Goal: Transaction & Acquisition: Obtain resource

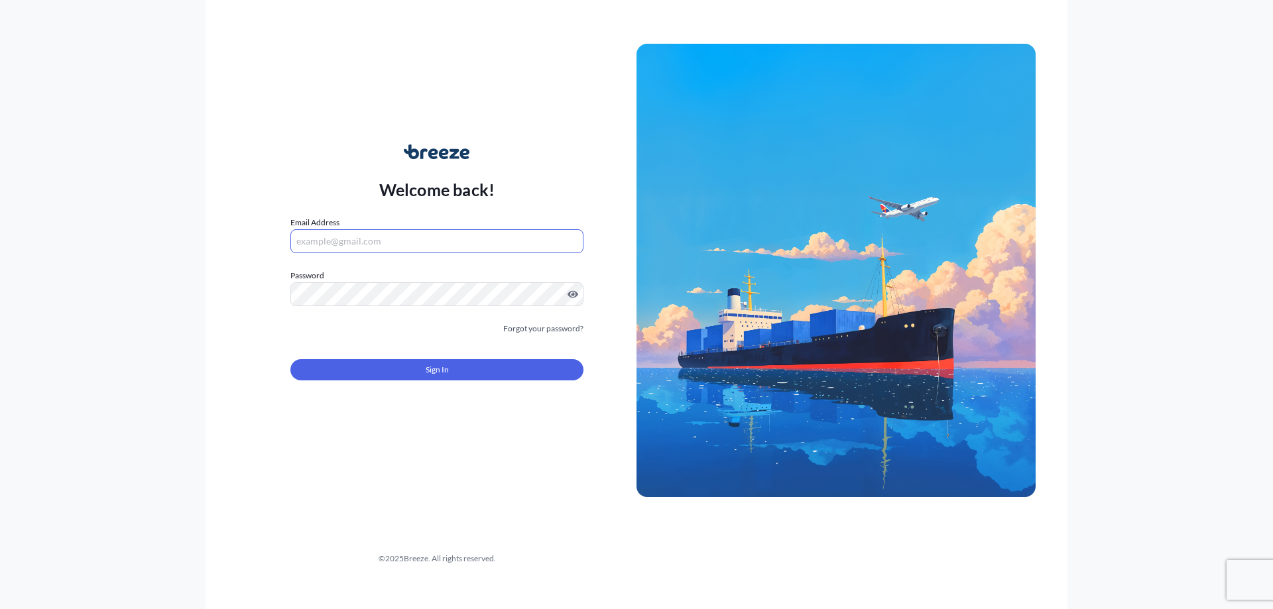
click at [386, 240] on input "Email Address" at bounding box center [436, 241] width 293 height 24
type input "J"
type input "[PERSON_NAME][EMAIL_ADDRESS][DOMAIN_NAME]"
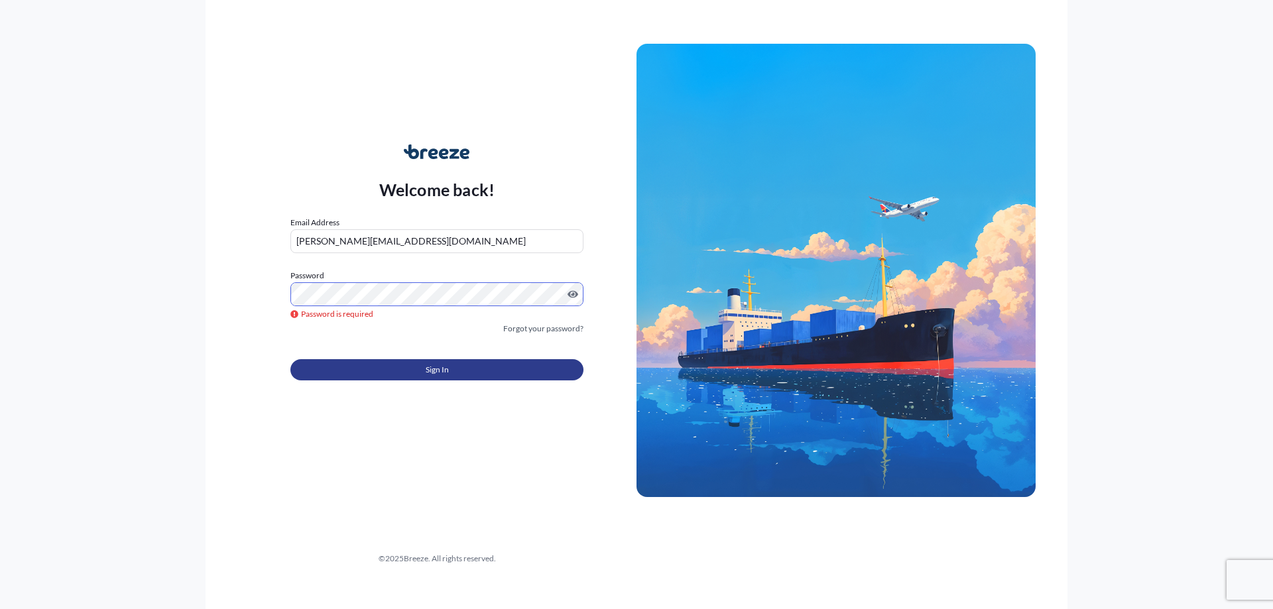
click at [410, 375] on button "Sign In" at bounding box center [436, 369] width 293 height 21
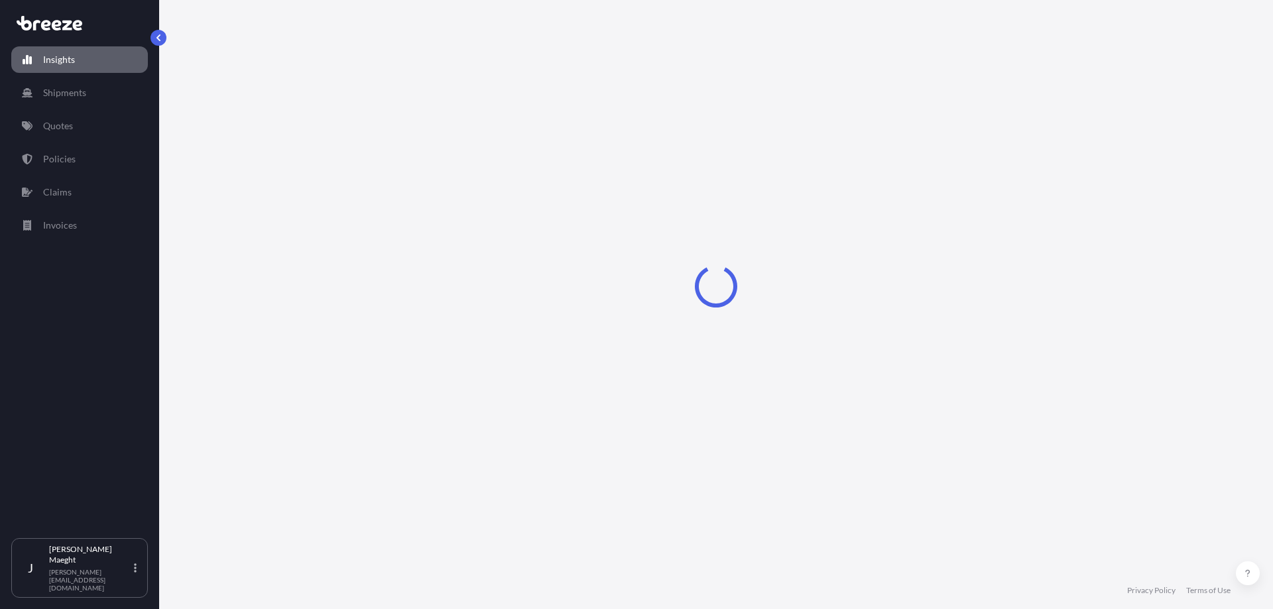
select select "2025"
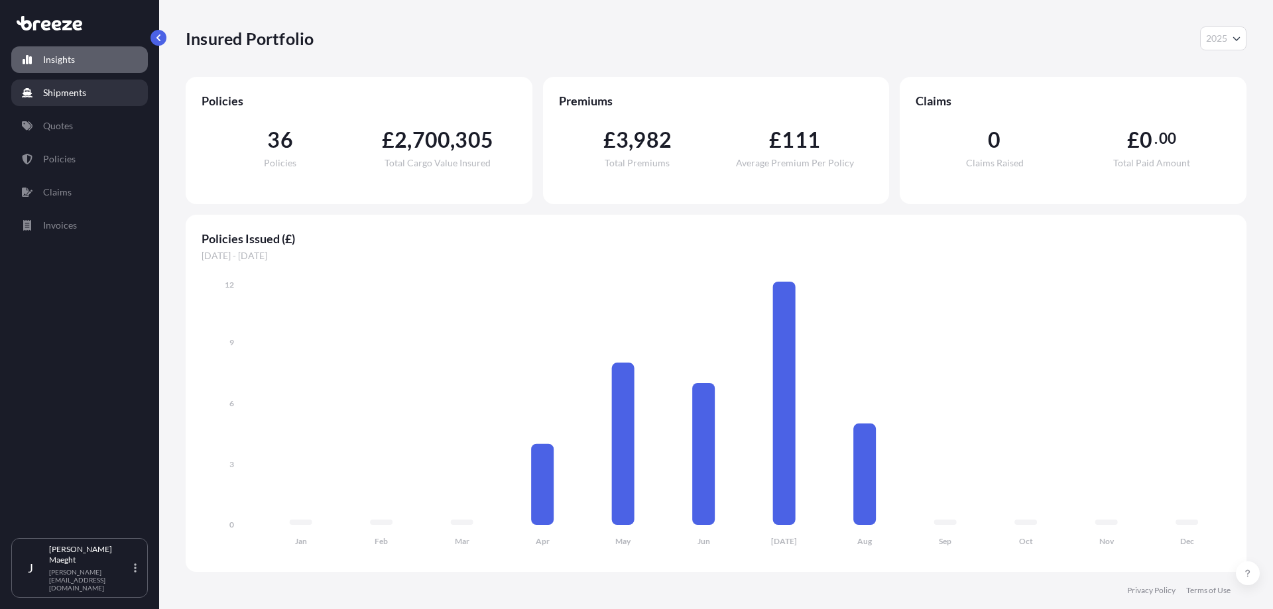
click at [70, 91] on p "Shipments" at bounding box center [64, 92] width 43 height 13
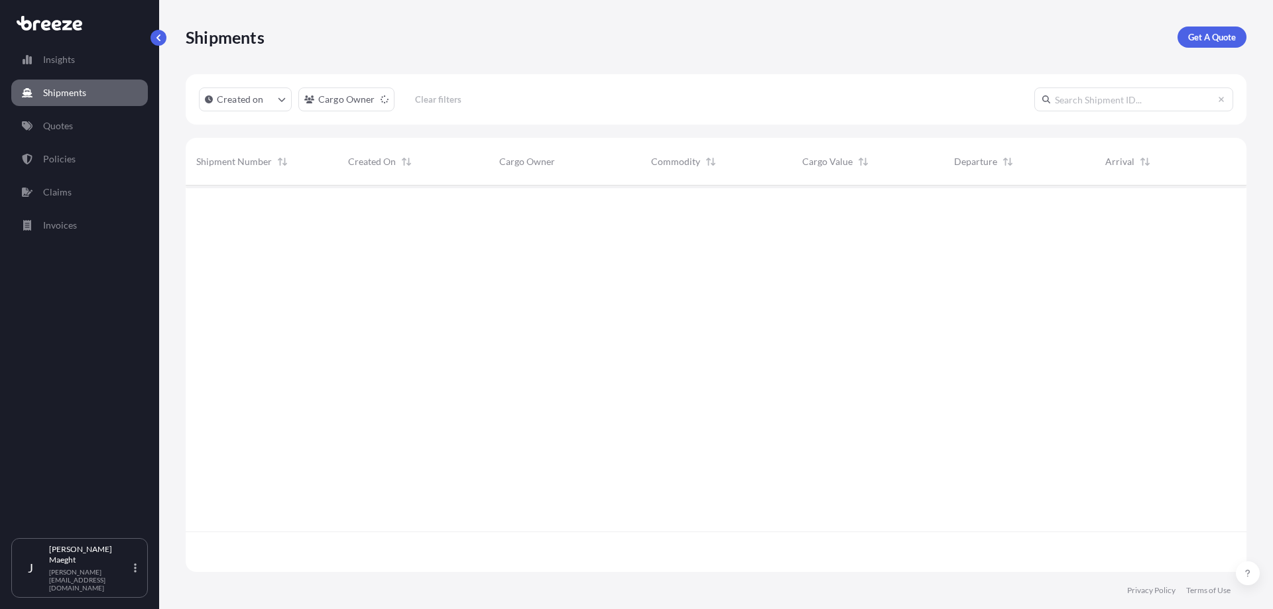
scroll to position [424, 1051]
click at [286, 93] on button "Created on" at bounding box center [245, 100] width 93 height 24
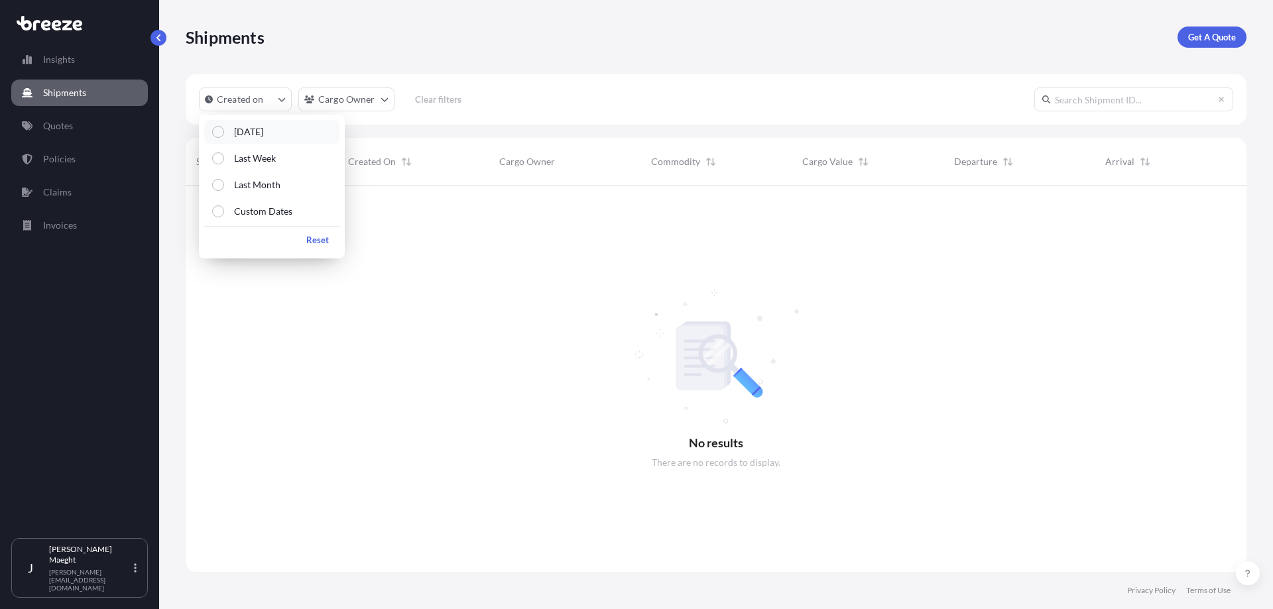
click at [219, 129] on div "Select Option" at bounding box center [218, 132] width 12 height 12
click at [514, 101] on div "Created on 1 Cargo Owner Clear filters" at bounding box center [716, 99] width 1061 height 50
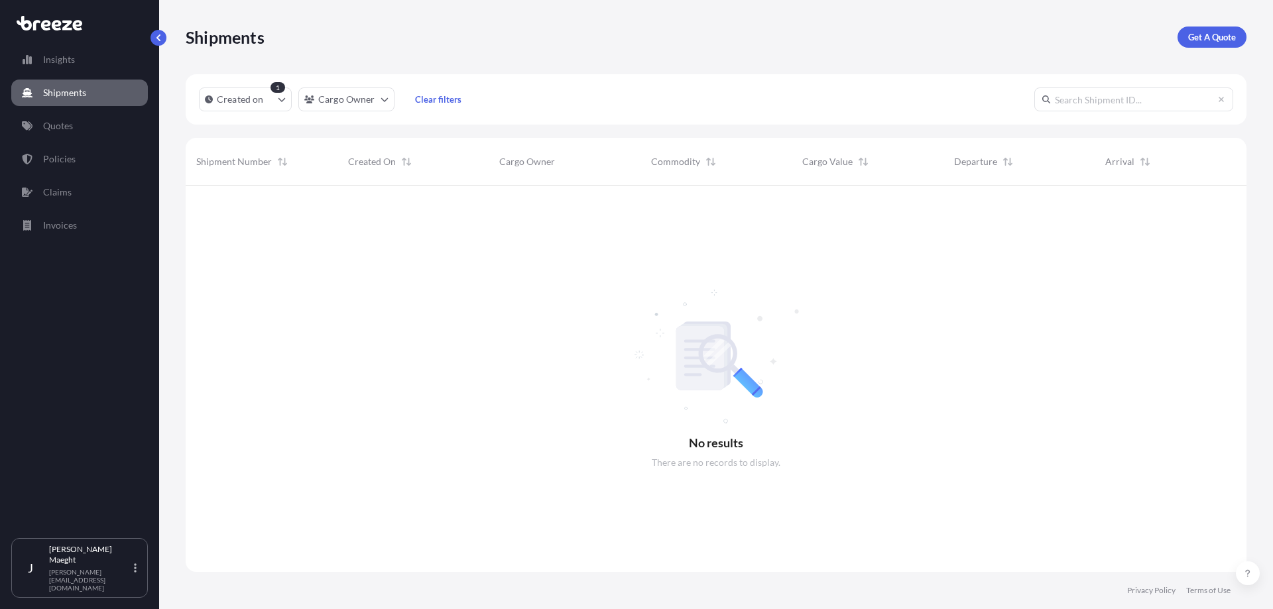
click at [260, 158] on span "Shipment Number" at bounding box center [234, 161] width 76 height 13
click at [62, 128] on p "Quotes" at bounding box center [58, 125] width 30 height 13
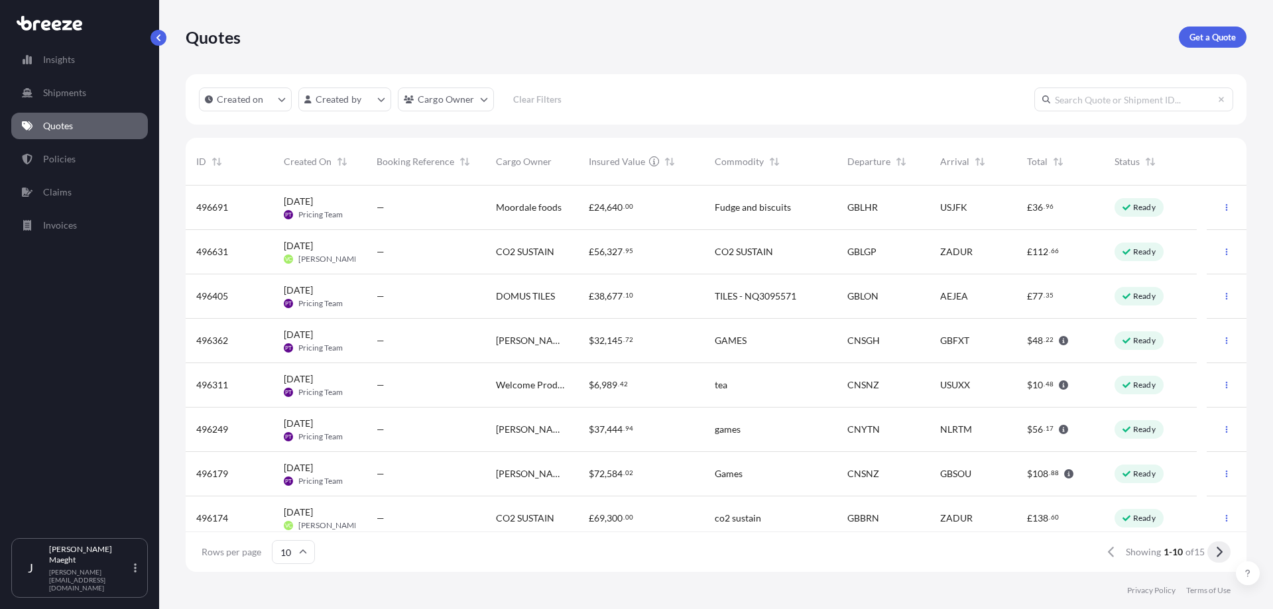
click at [1221, 552] on icon at bounding box center [1220, 552] width 6 height 11
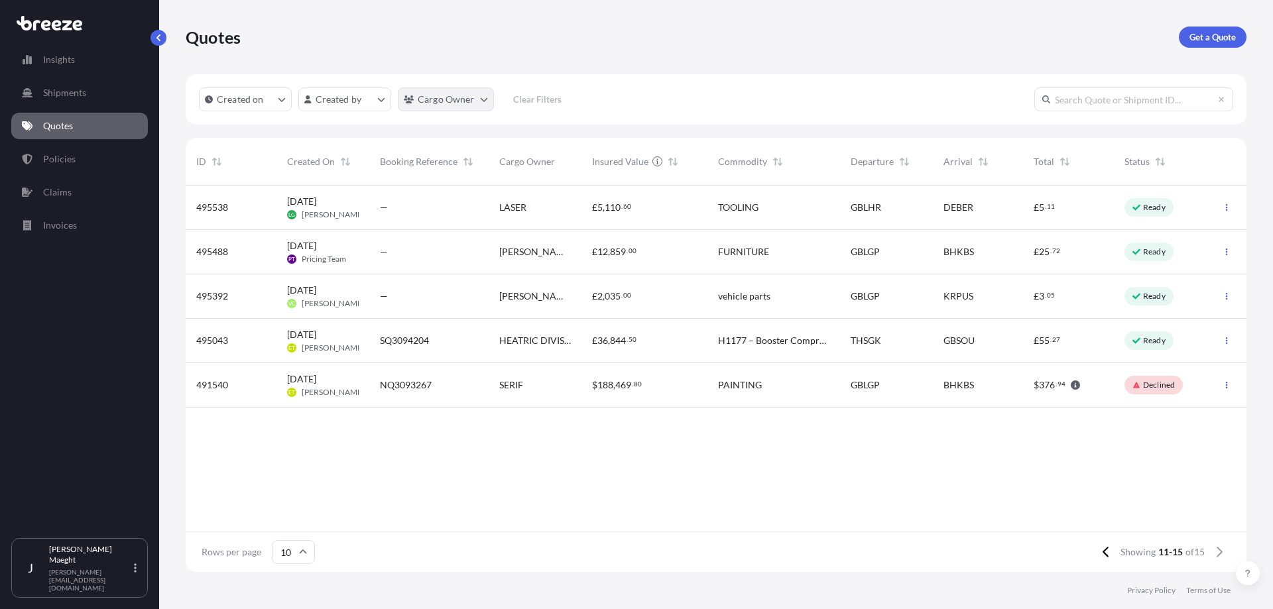
click at [450, 95] on html "Insights Shipments Quotes Policies Claims Invoices J [PERSON_NAME] [PERSON_NAME…" at bounding box center [636, 304] width 1273 height 609
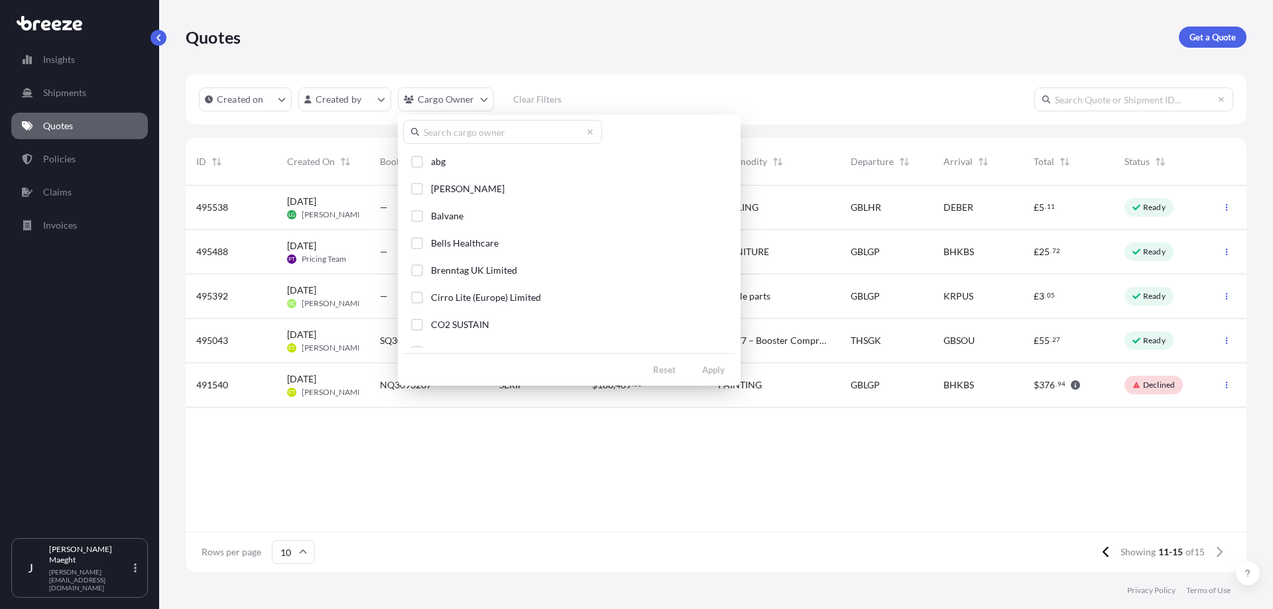
click at [451, 135] on input "text" at bounding box center [502, 132] width 199 height 24
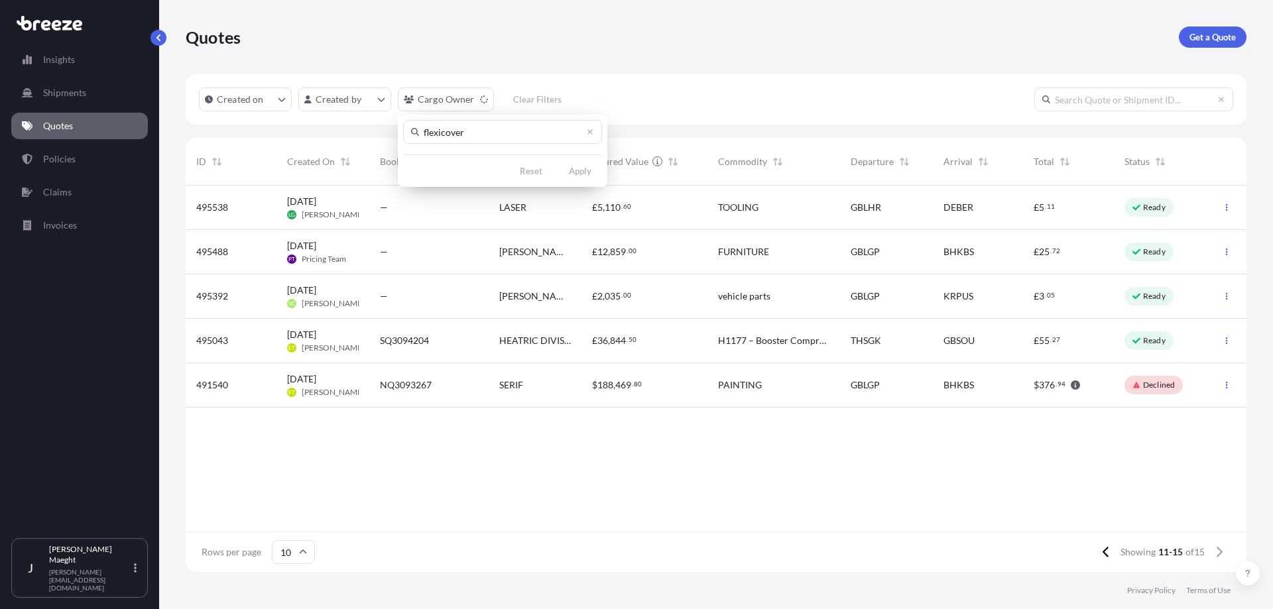
type input "flexicovers"
click at [681, 77] on html "Insights Shipments Quotes Policies Claims Invoices J [PERSON_NAME] [PERSON_NAME…" at bounding box center [636, 304] width 1273 height 609
click at [62, 58] on p "Insights" at bounding box center [59, 59] width 32 height 13
select select "2025"
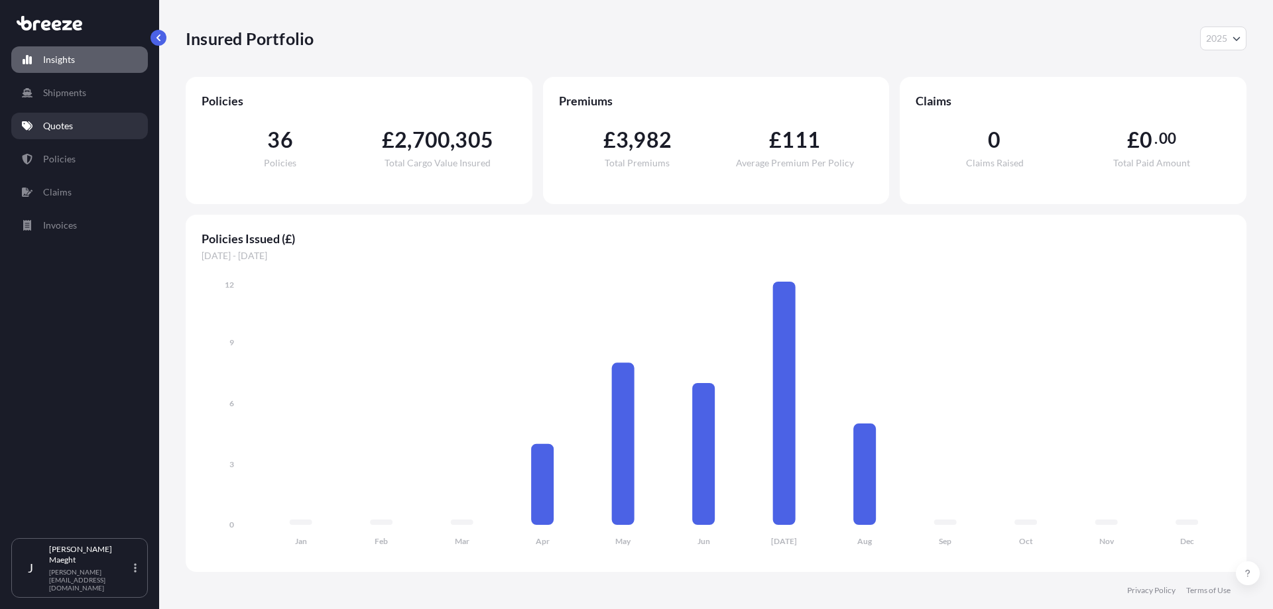
click at [66, 127] on p "Quotes" at bounding box center [58, 125] width 30 height 13
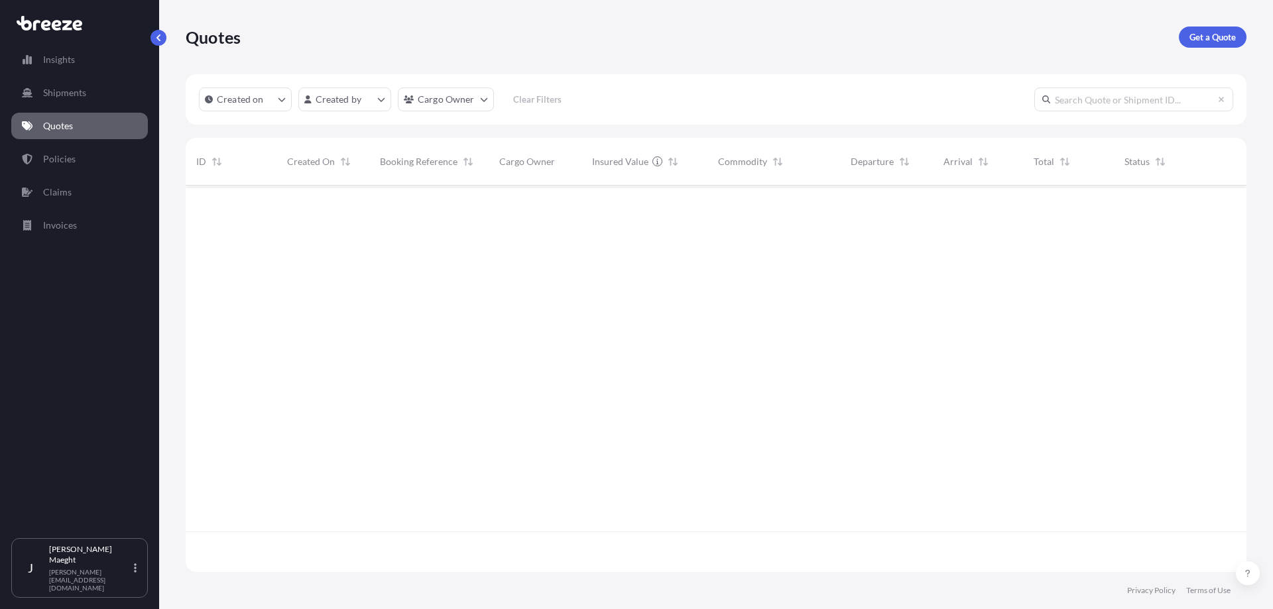
scroll to position [384, 1051]
click at [244, 106] on p "Created on" at bounding box center [240, 99] width 47 height 13
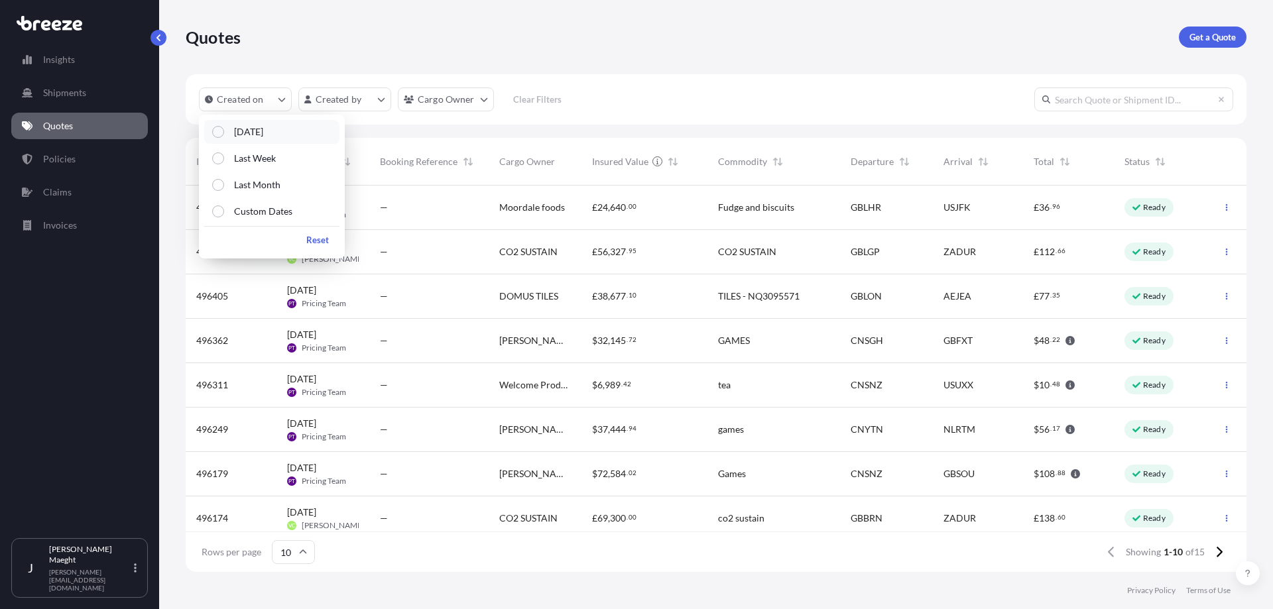
click at [218, 135] on div "Select Option" at bounding box center [218, 132] width 12 height 12
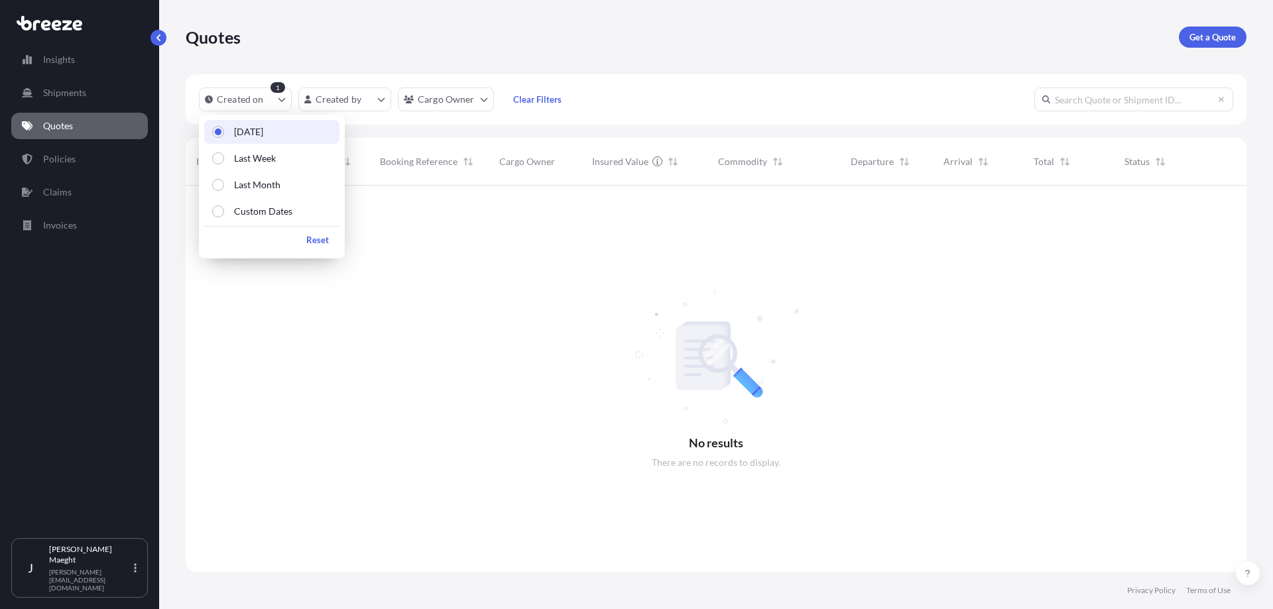
scroll to position [424, 1051]
click at [311, 241] on p "Reset" at bounding box center [317, 239] width 23 height 13
click at [247, 48] on div "Quotes Get a Quote" at bounding box center [716, 37] width 1061 height 74
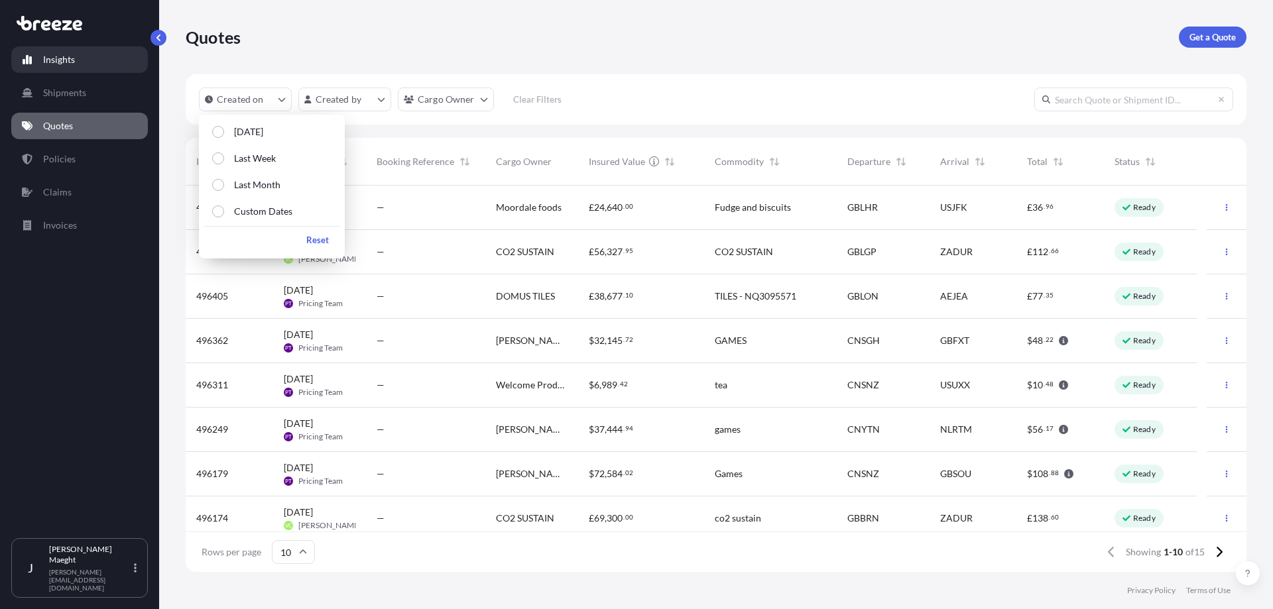
click at [58, 56] on link "Insights" at bounding box center [79, 59] width 137 height 27
select select "2025"
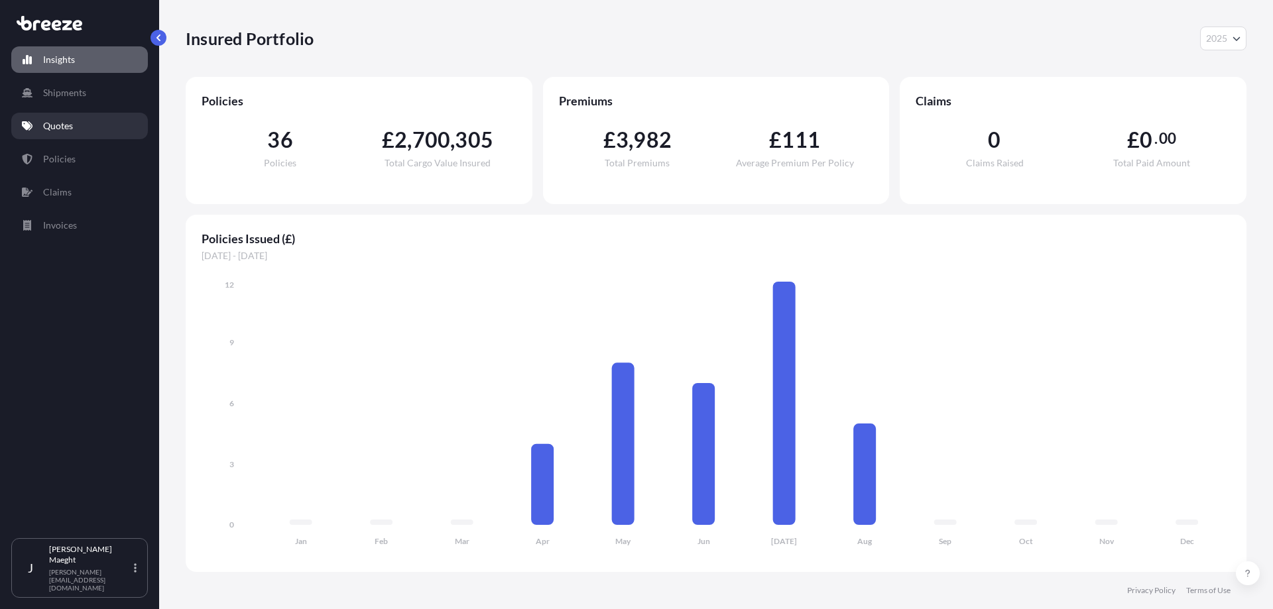
click at [48, 123] on p "Quotes" at bounding box center [58, 125] width 30 height 13
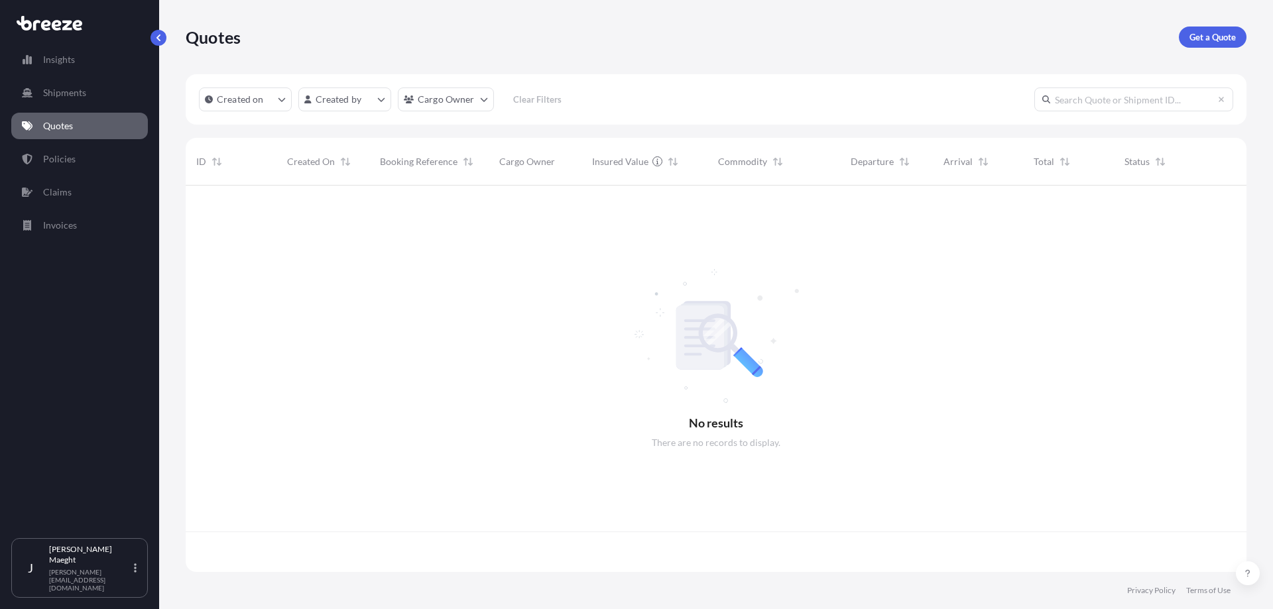
scroll to position [384, 1051]
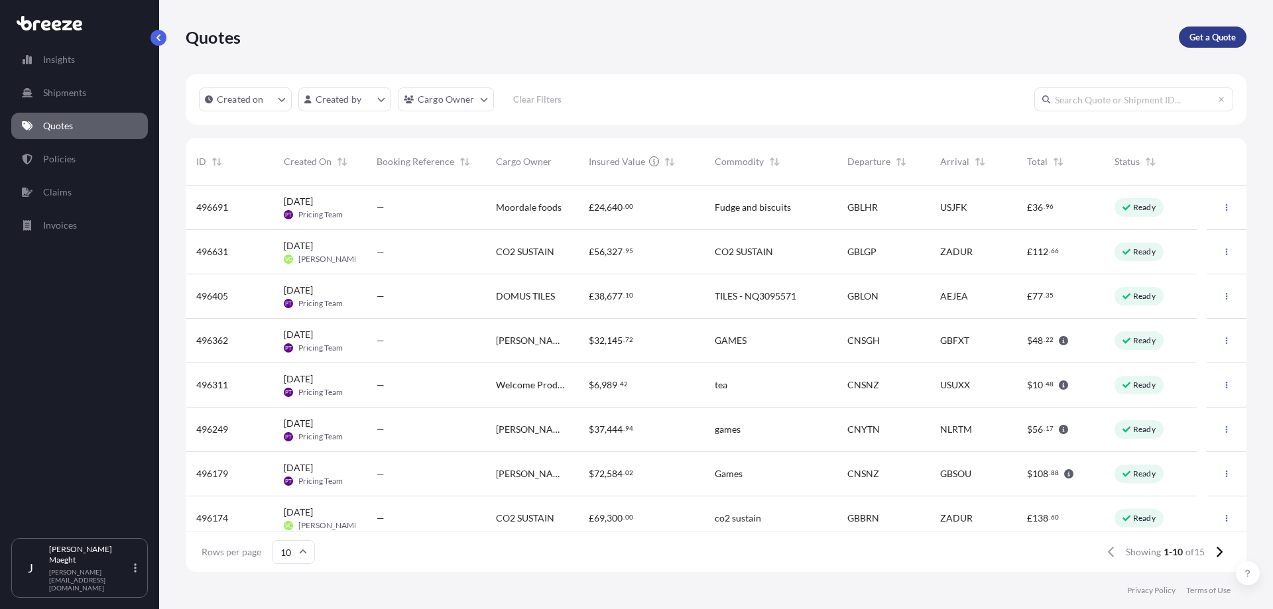
click at [1227, 34] on p "Get a Quote" at bounding box center [1212, 36] width 46 height 13
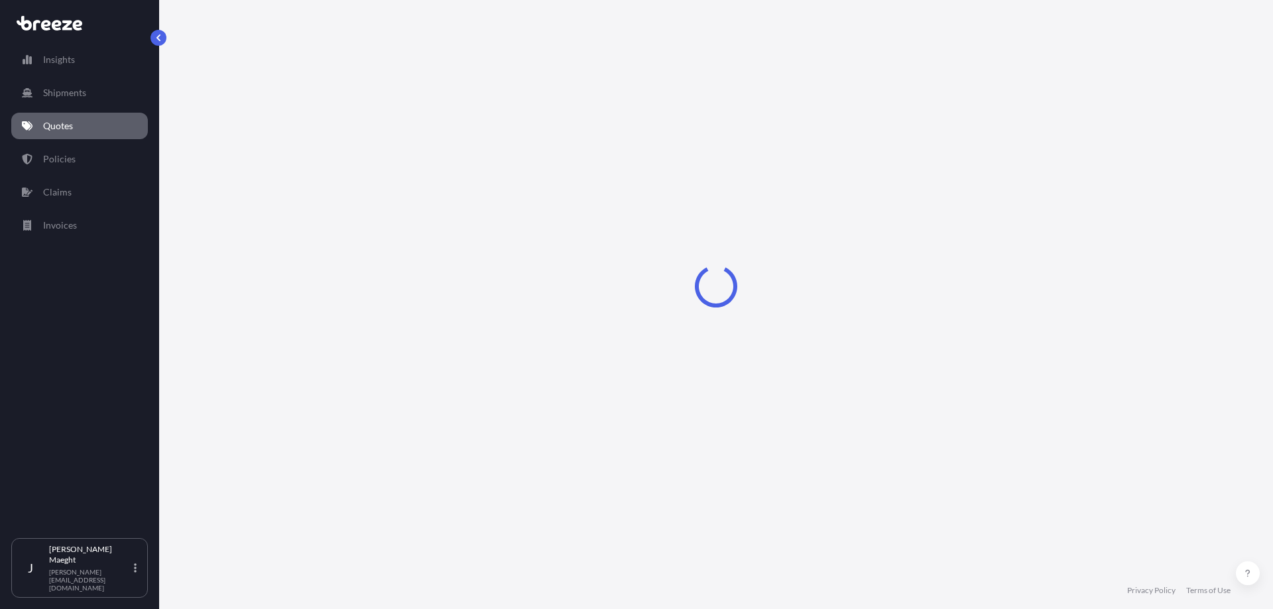
select select "Sea"
select select "1"
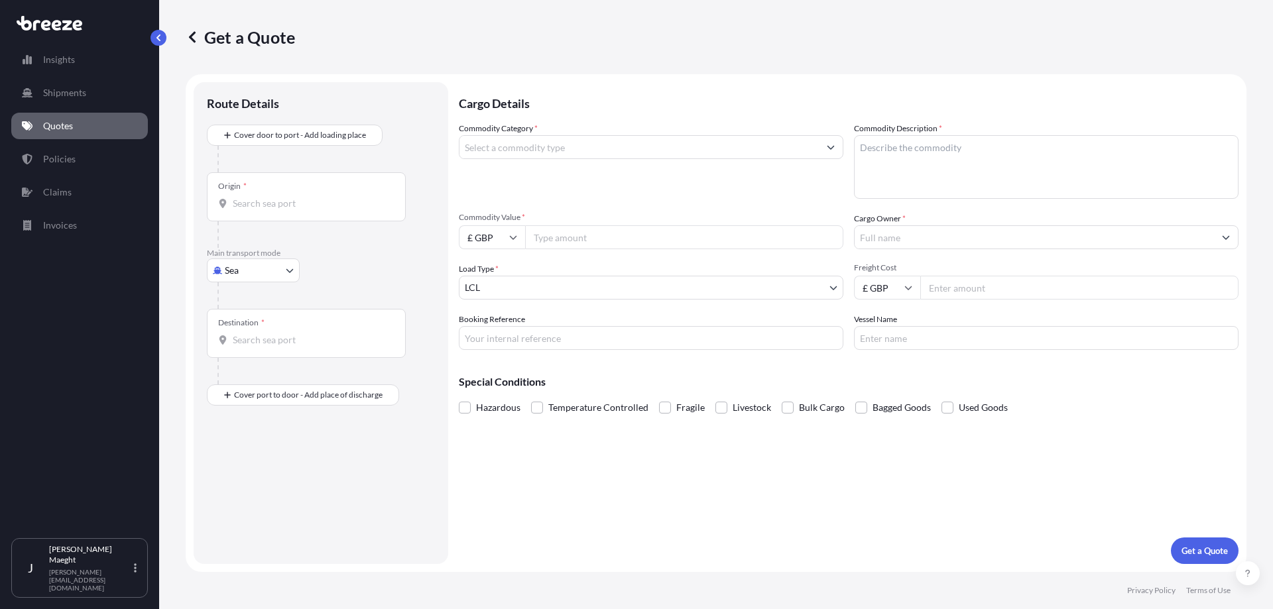
click at [516, 148] on input "Commodity Category *" at bounding box center [638, 147] width 359 height 24
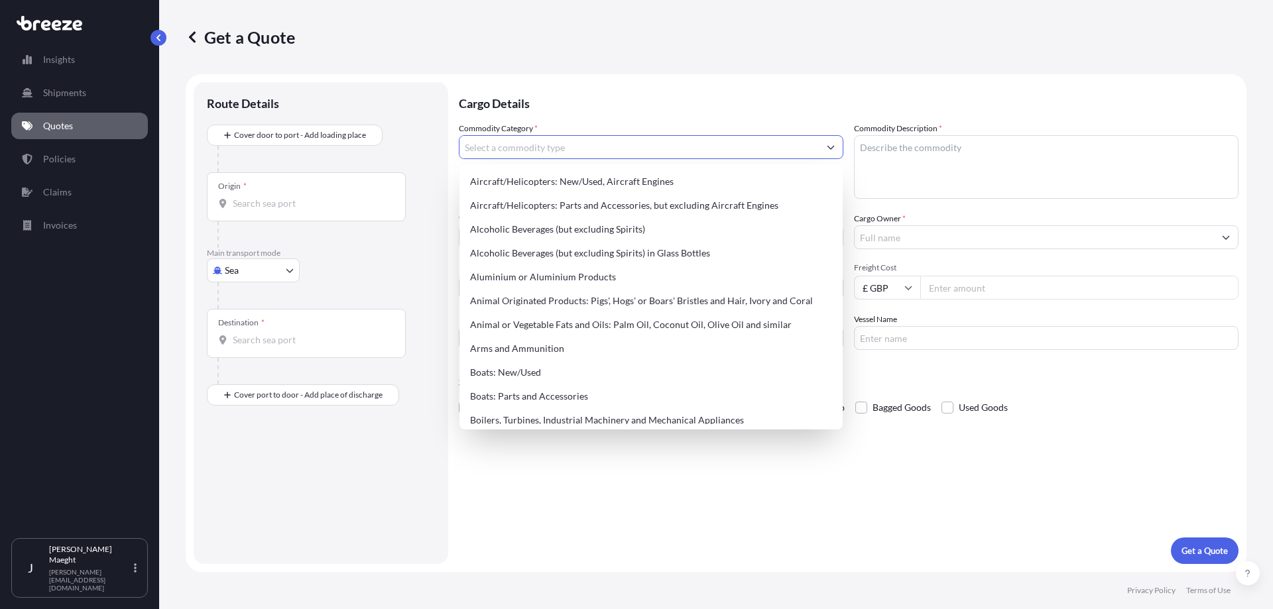
click at [294, 272] on body "140 options available. Insights Shipments Quotes Policies Claims Invoices J [PE…" at bounding box center [636, 304] width 1273 height 609
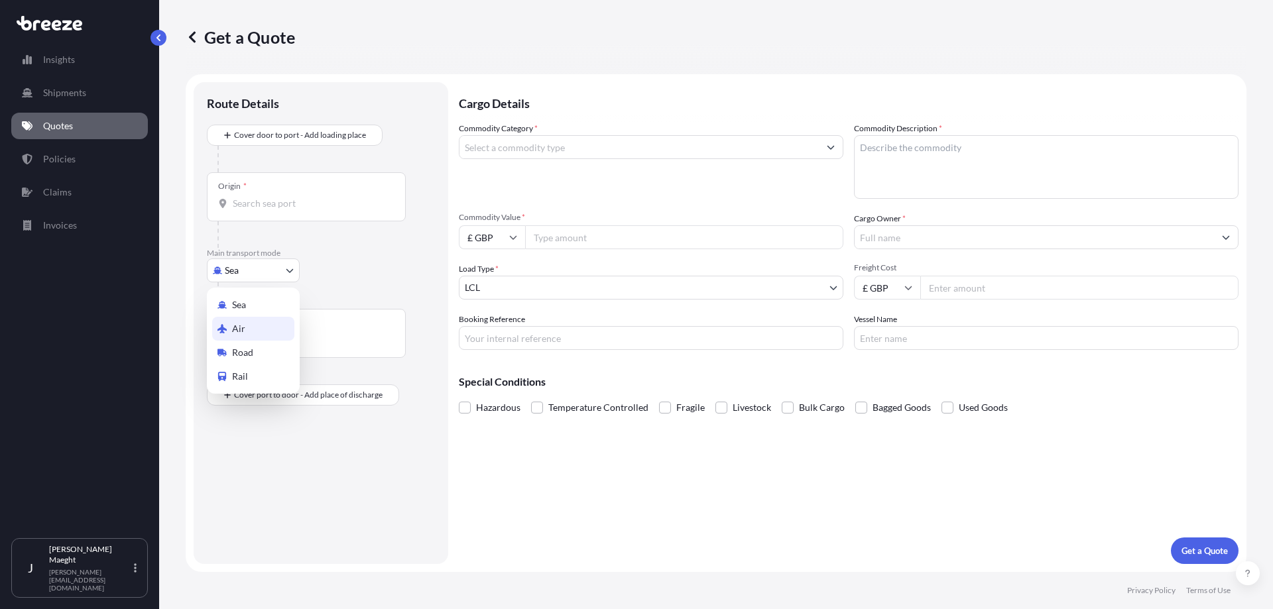
click at [235, 332] on span "Air" at bounding box center [238, 328] width 13 height 13
select select "Air"
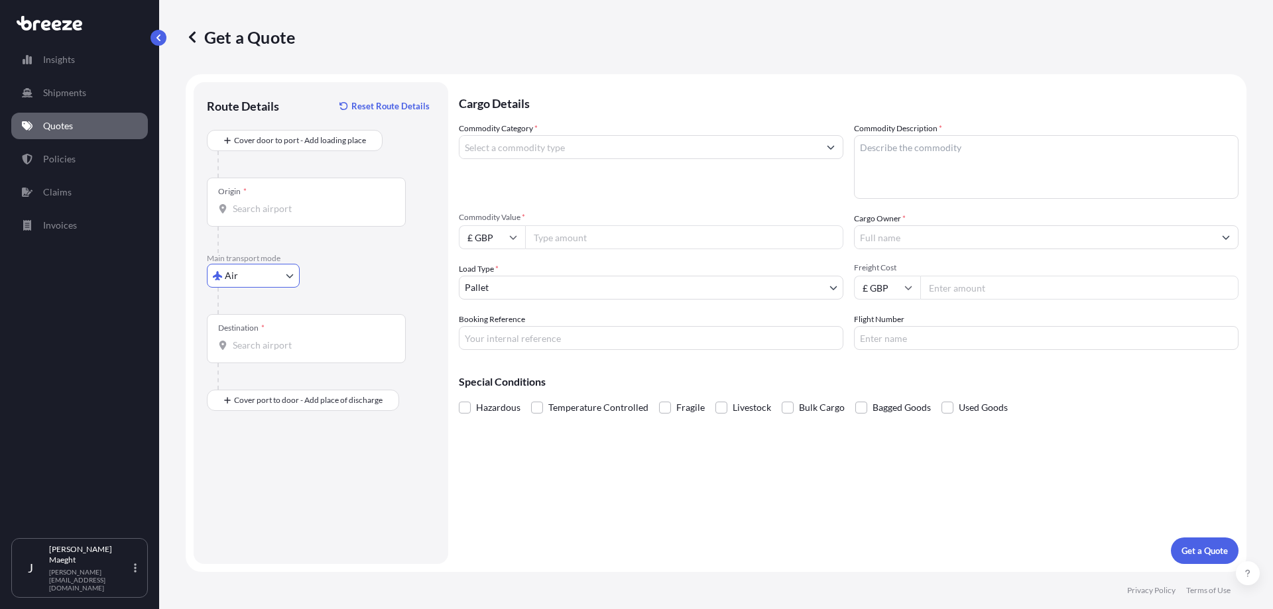
click at [269, 212] on input "Origin *" at bounding box center [311, 208] width 156 height 13
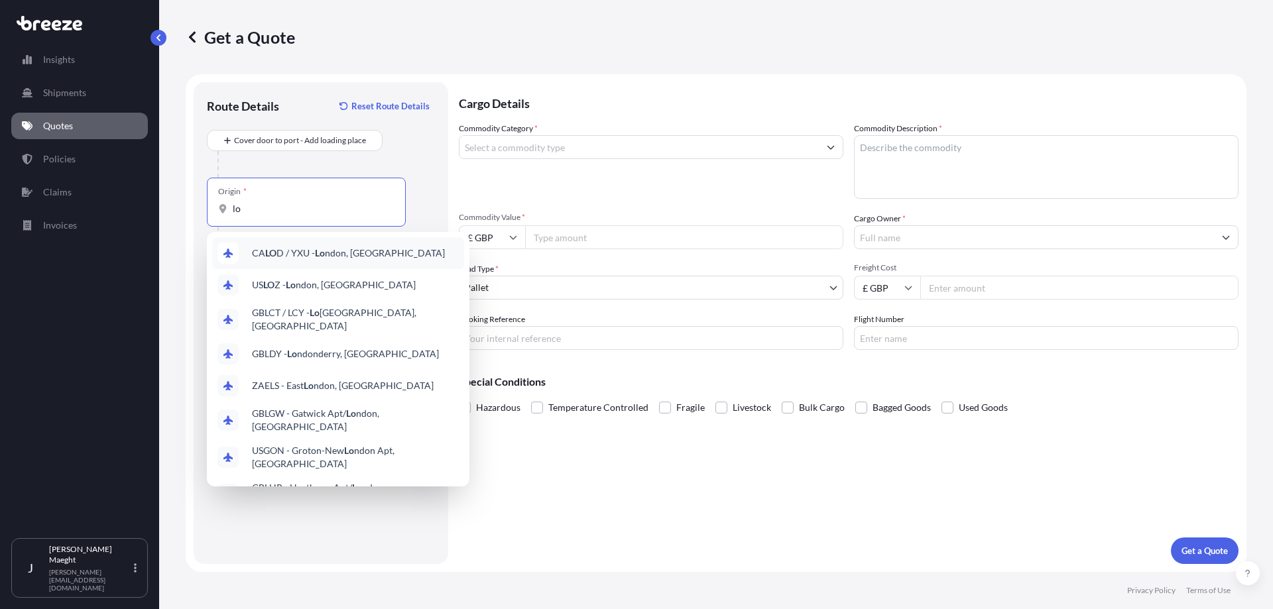
type input "l"
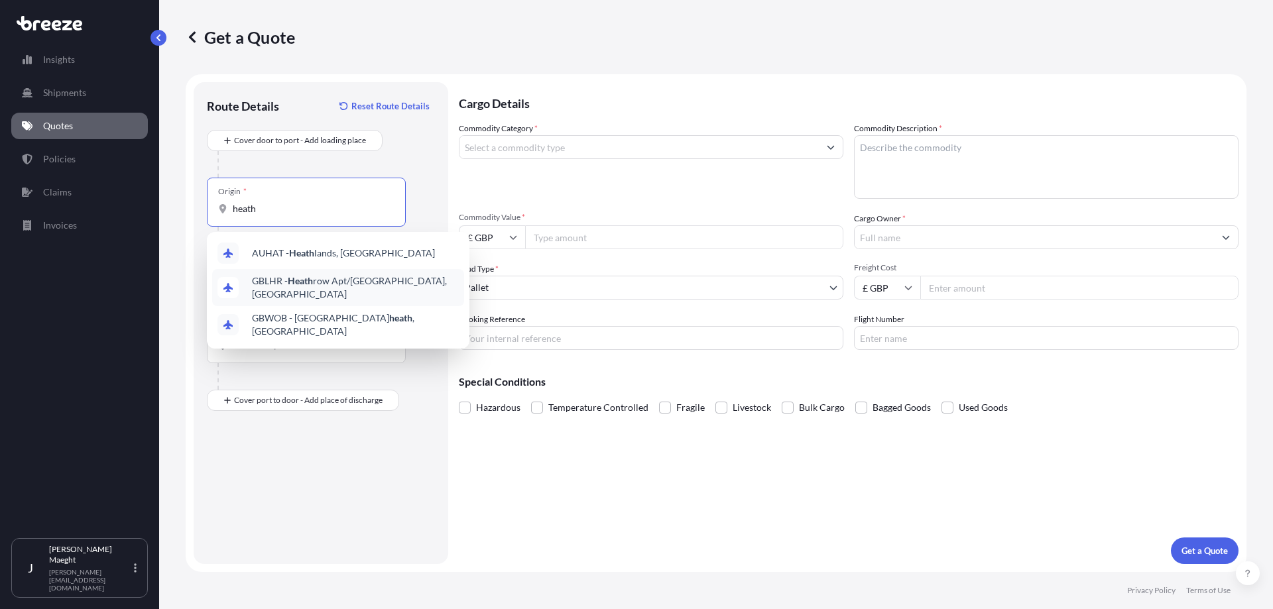
click at [316, 276] on div "GBLHR - Heath row Apt/[GEOGRAPHIC_DATA], [GEOGRAPHIC_DATA]" at bounding box center [338, 287] width 252 height 37
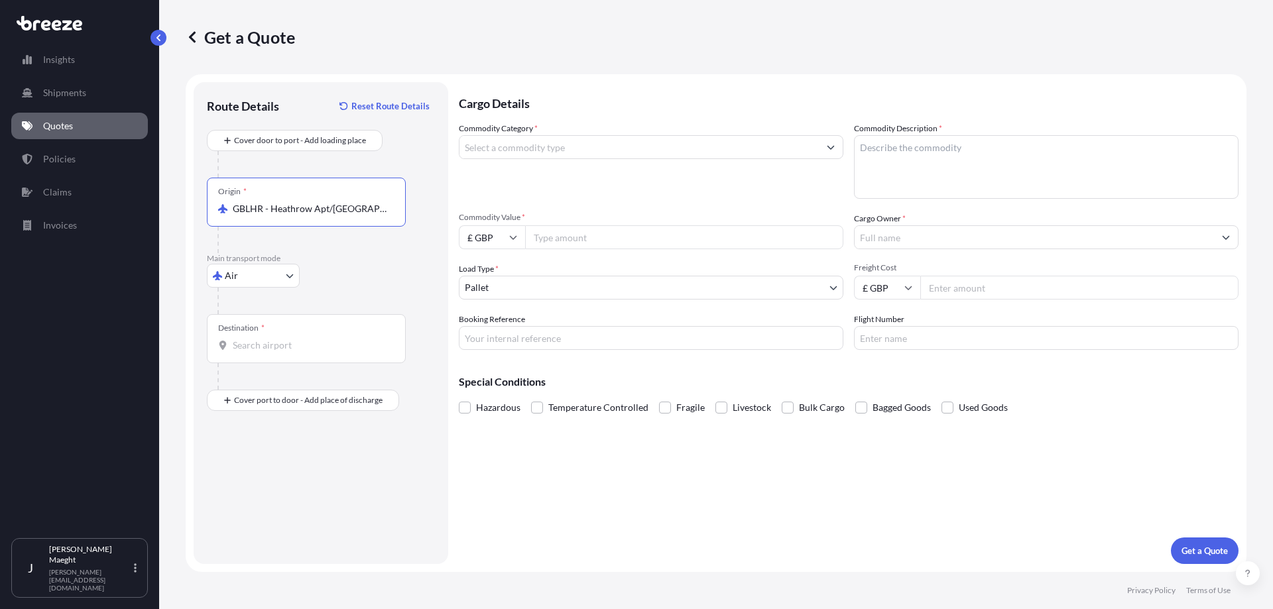
type input "GBLHR - Heathrow Apt/[GEOGRAPHIC_DATA], [GEOGRAPHIC_DATA]"
click at [286, 349] on input "Destination *" at bounding box center [311, 345] width 156 height 13
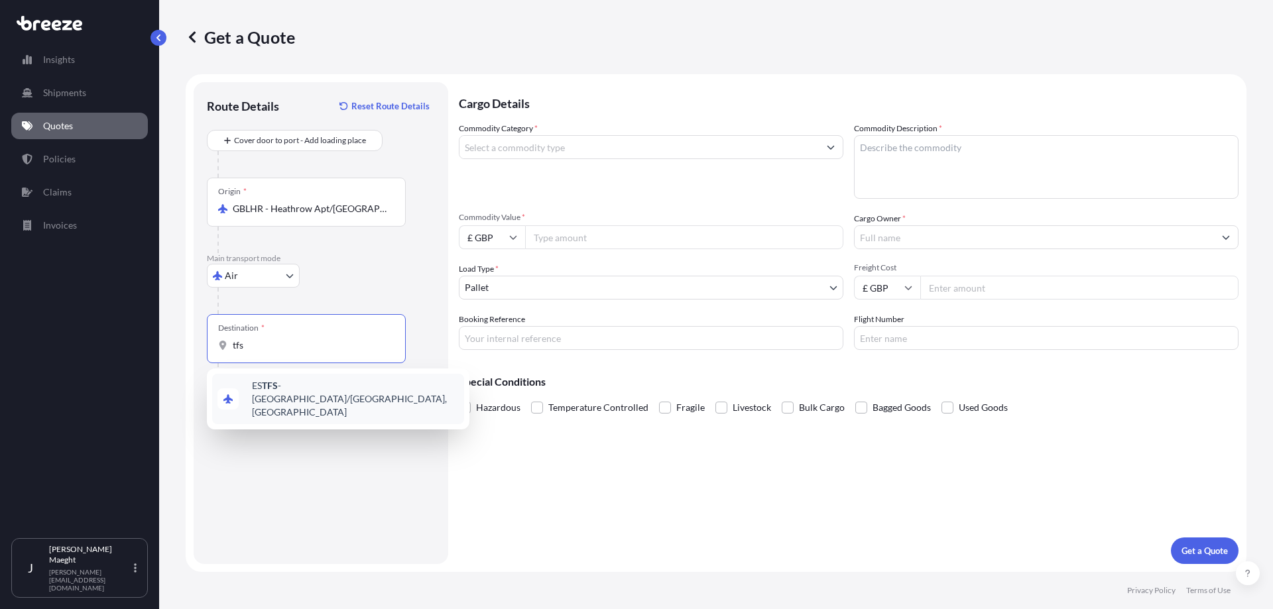
click at [289, 385] on span "ES TFS - [GEOGRAPHIC_DATA]/[GEOGRAPHIC_DATA], [GEOGRAPHIC_DATA]" at bounding box center [355, 399] width 207 height 40
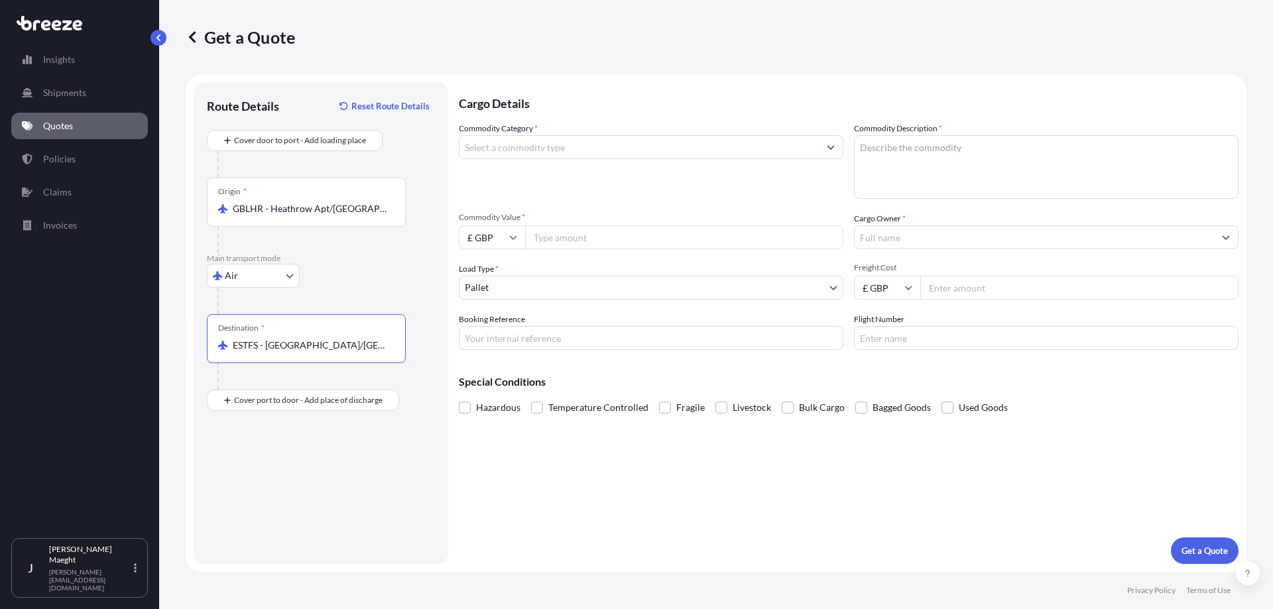
type input "ESTFS - [GEOGRAPHIC_DATA]/[GEOGRAPHIC_DATA], [GEOGRAPHIC_DATA]"
click at [538, 156] on input "Commodity Category *" at bounding box center [638, 147] width 359 height 24
type input "r"
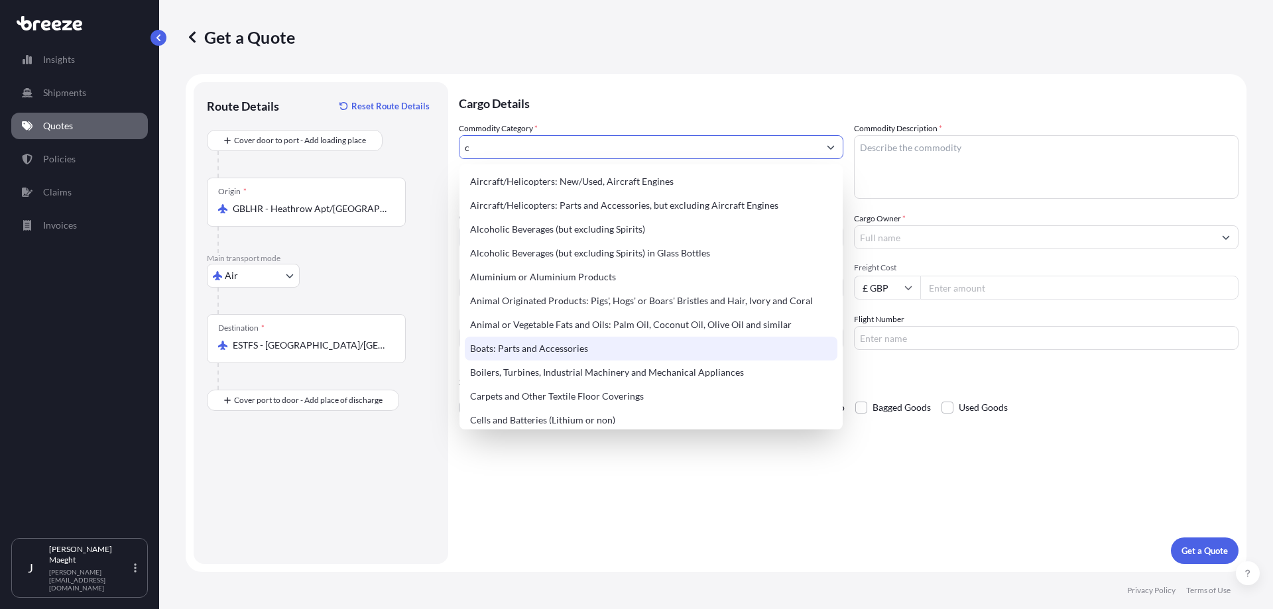
click at [579, 349] on div "Boats: Parts and Accessories" at bounding box center [651, 349] width 373 height 24
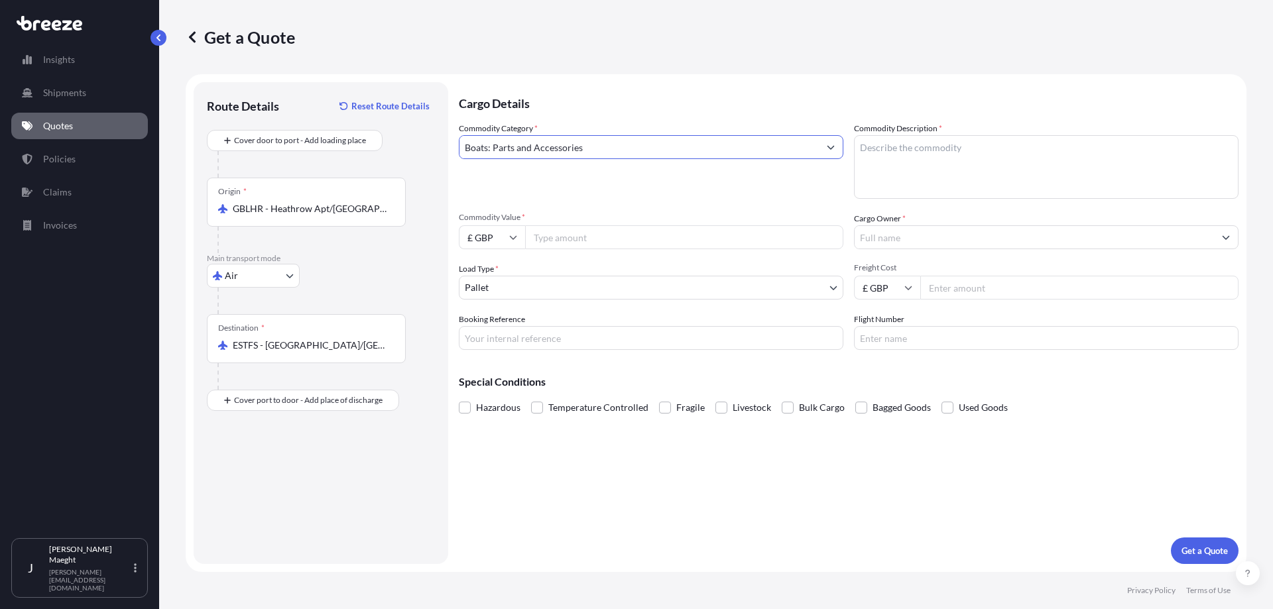
type input "Boats: Parts and Accessories"
click at [592, 243] on input "Commodity Value *" at bounding box center [684, 237] width 318 height 24
click at [545, 146] on input "Boats: Parts and Accessories" at bounding box center [638, 147] width 359 height 24
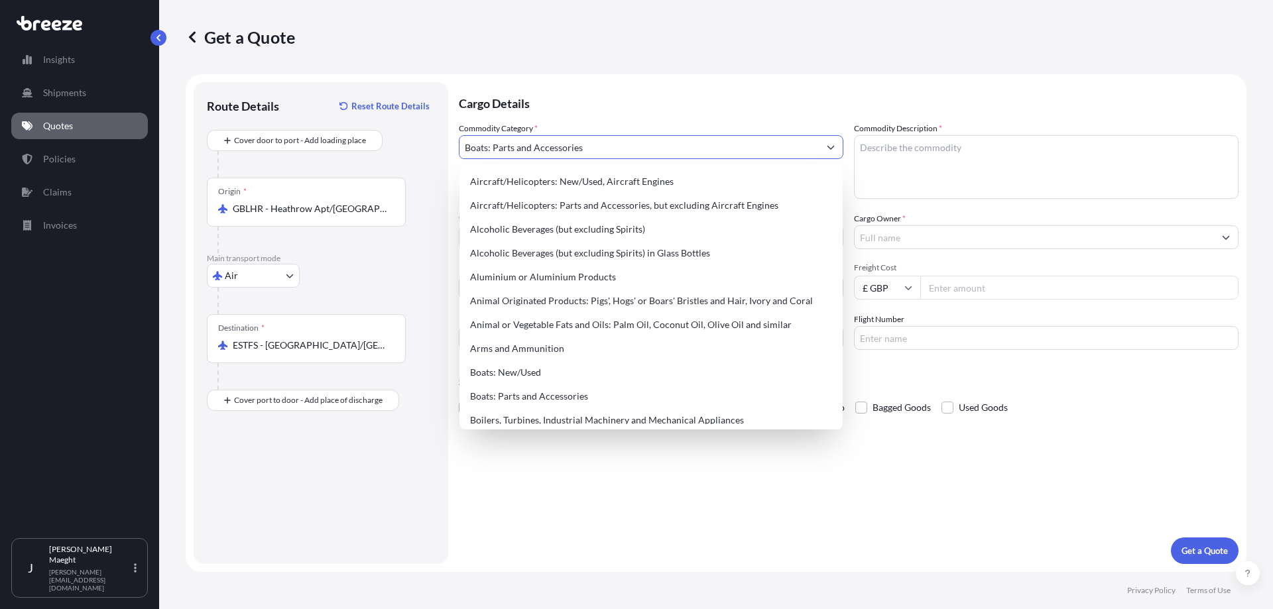
click at [629, 110] on p "Cargo Details" at bounding box center [849, 102] width 780 height 40
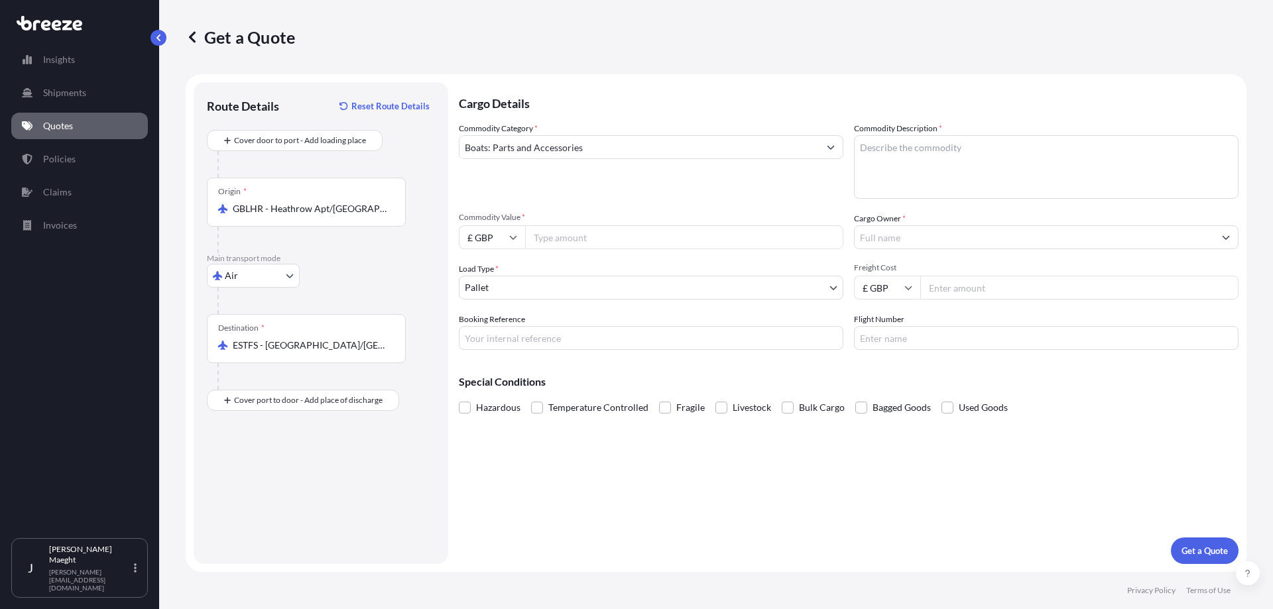
click at [581, 239] on input "Commodity Value *" at bounding box center [684, 237] width 318 height 24
type input "7300.00"
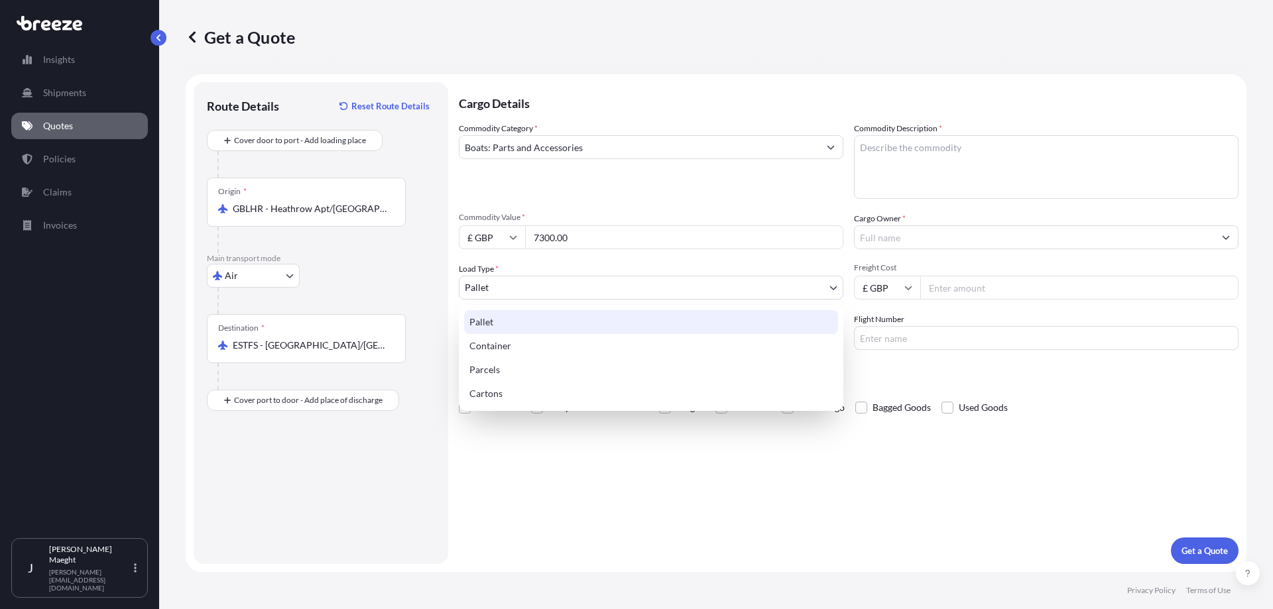
click at [534, 282] on body "Insights Shipments Quotes Policies Claims Invoices J [PERSON_NAME] [PERSON_NAME…" at bounding box center [636, 304] width 1273 height 609
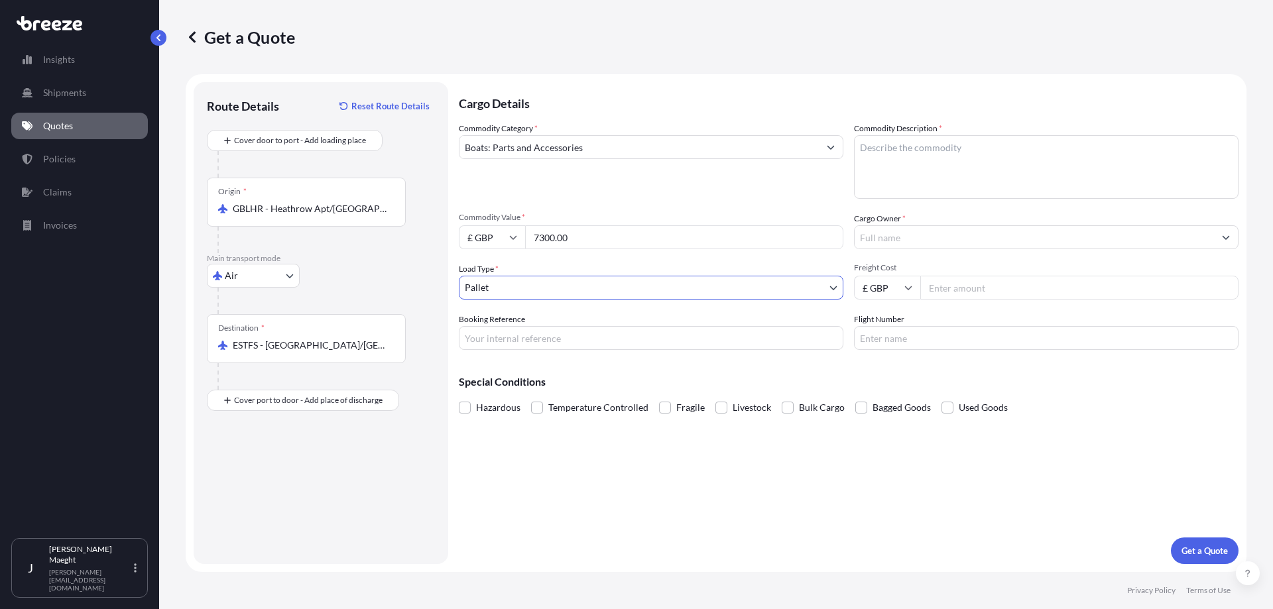
click at [967, 146] on textarea "Commodity Description *" at bounding box center [1046, 167] width 385 height 64
type textarea "canvas covers"
click at [905, 232] on input "Cargo Owner *" at bounding box center [1034, 237] width 359 height 24
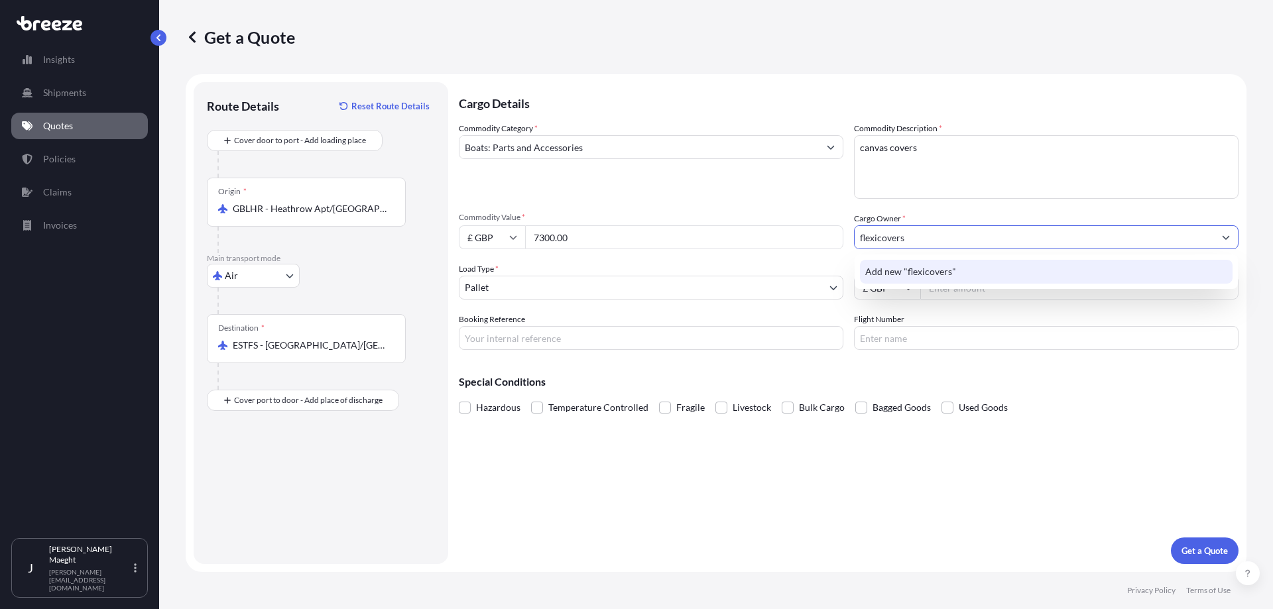
type input "flexicovers"
click at [912, 274] on span "Add new "flexicovers"" at bounding box center [910, 271] width 91 height 13
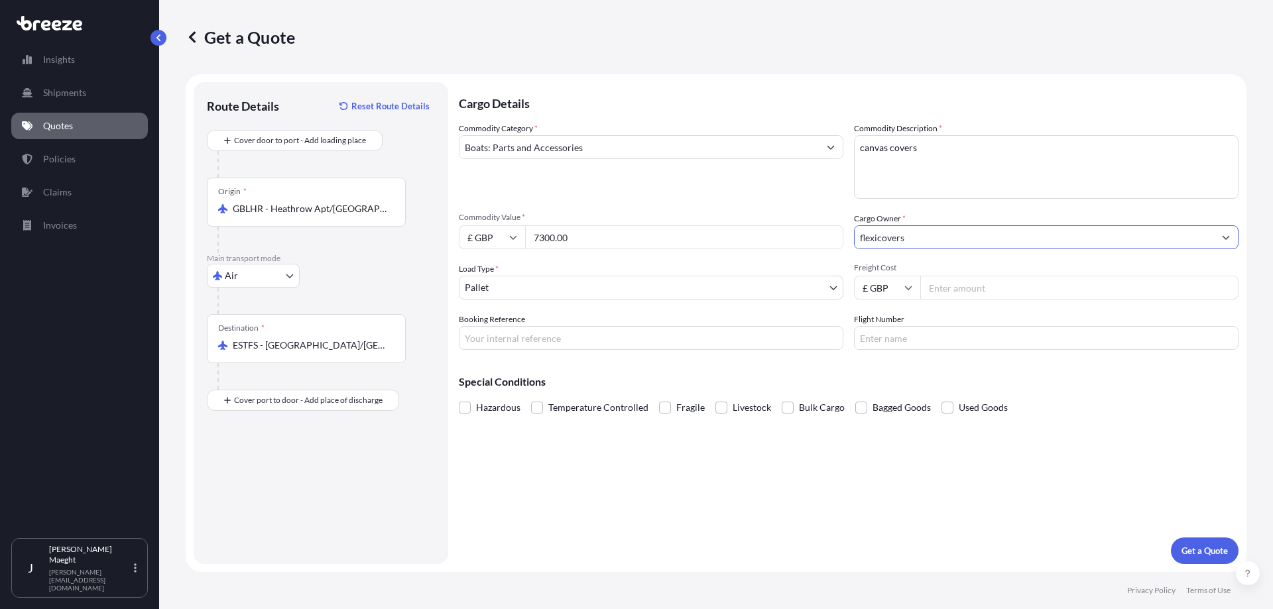
click at [963, 288] on input "Freight Cost" at bounding box center [1079, 288] width 318 height 24
type input "7"
type input "200.00"
click at [534, 333] on input "Booking Reference" at bounding box center [651, 338] width 385 height 24
type input "NE3550783"
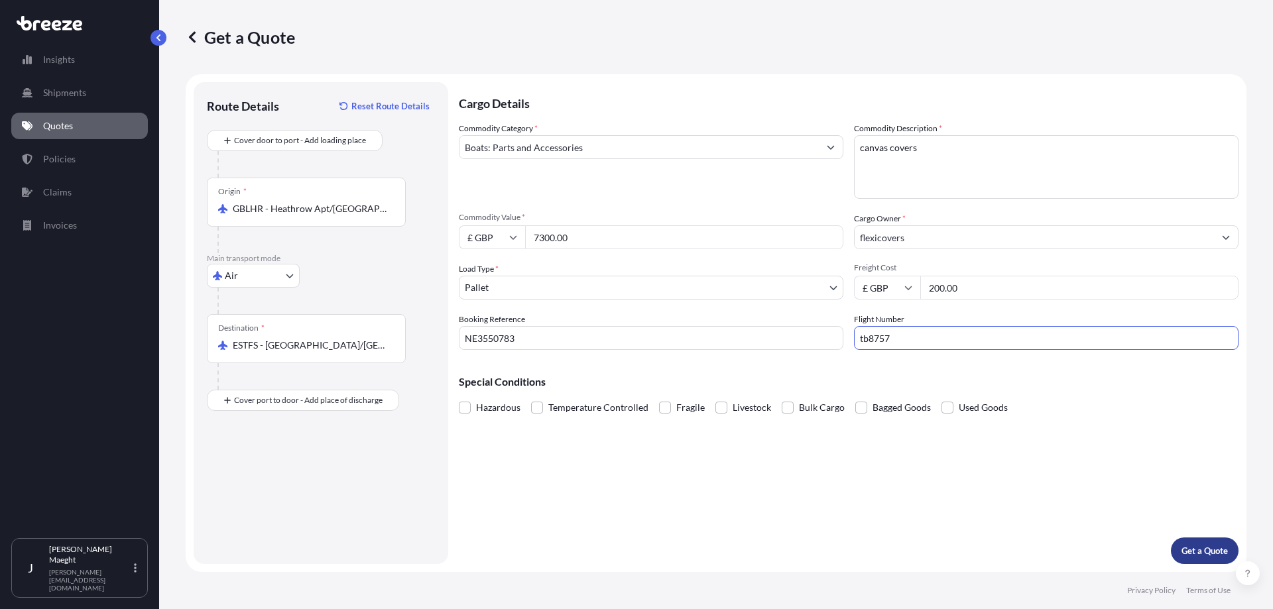
type input "tb8757"
click at [1205, 547] on p "Get a Quote" at bounding box center [1204, 550] width 46 height 13
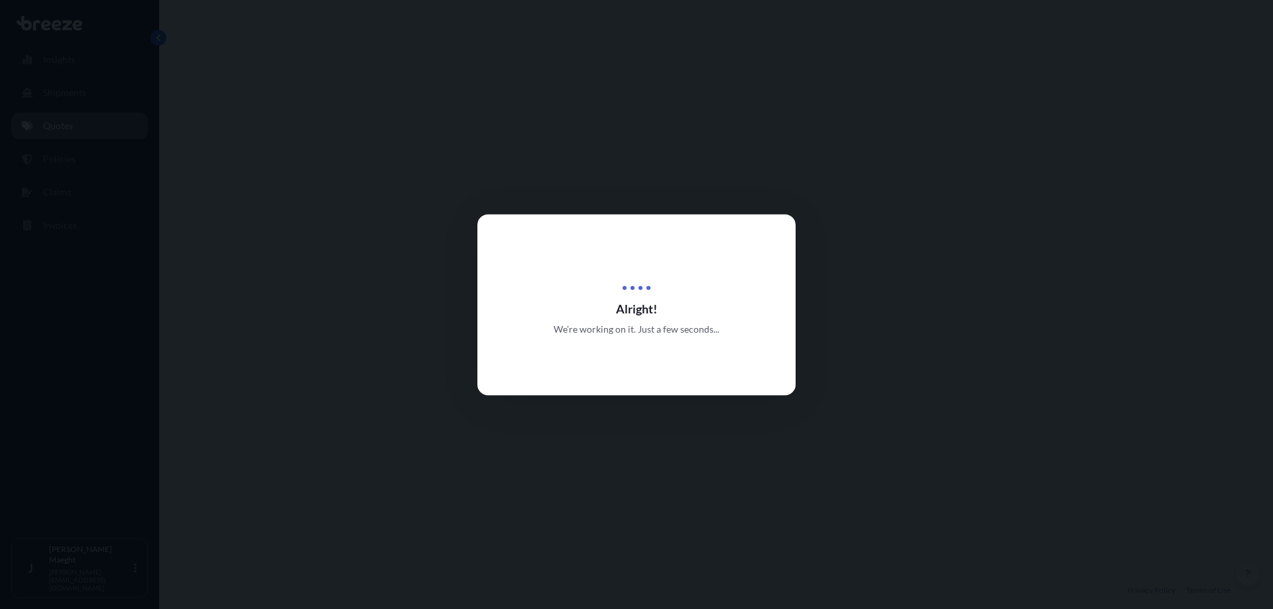
select select "Air"
select select "1"
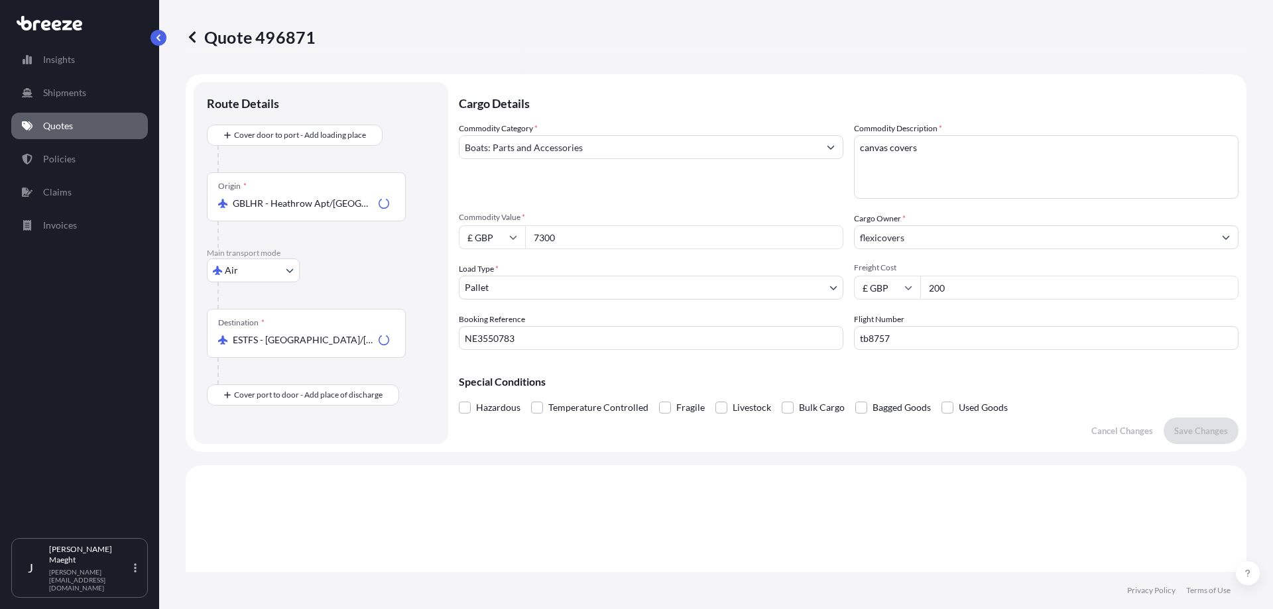
scroll to position [399, 0]
